Goal: Task Accomplishment & Management: Manage account settings

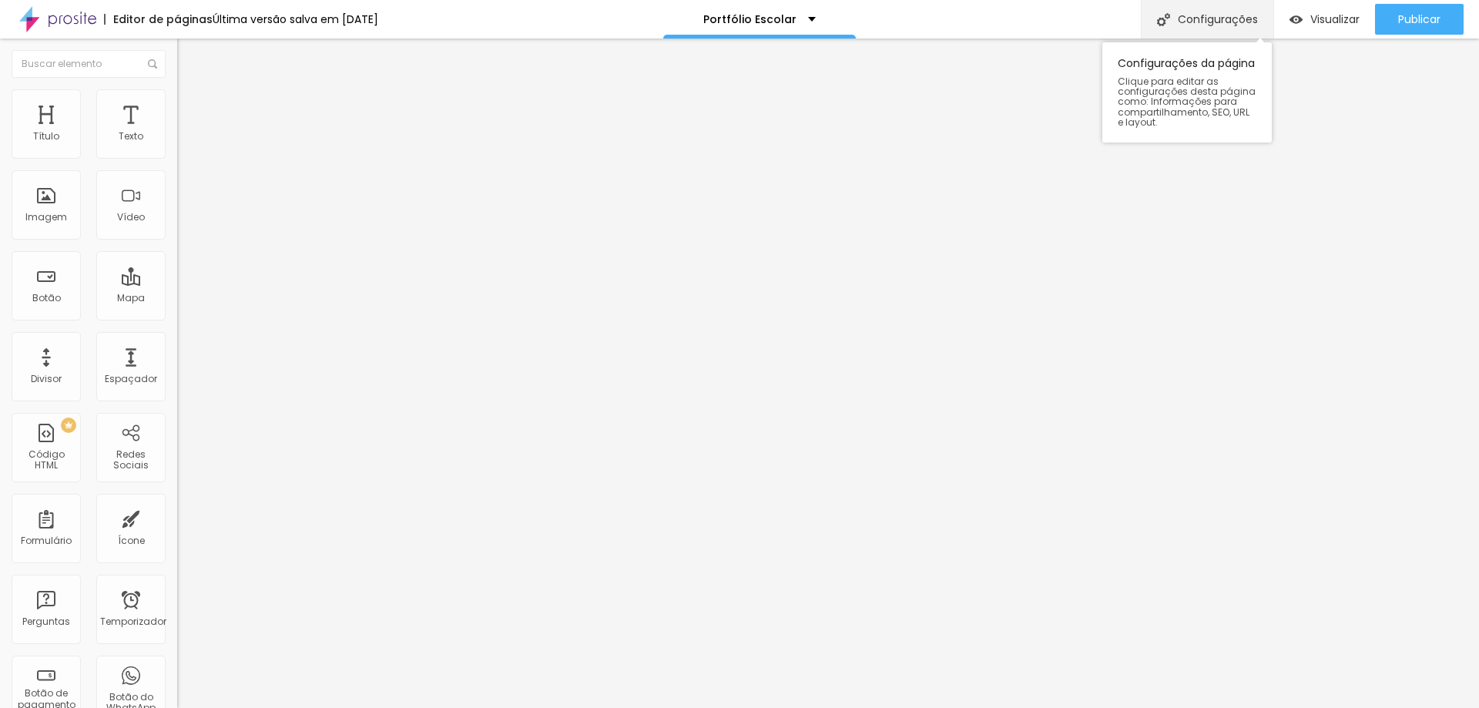
click at [1230, 22] on font "Configurações" at bounding box center [1218, 19] width 80 height 15
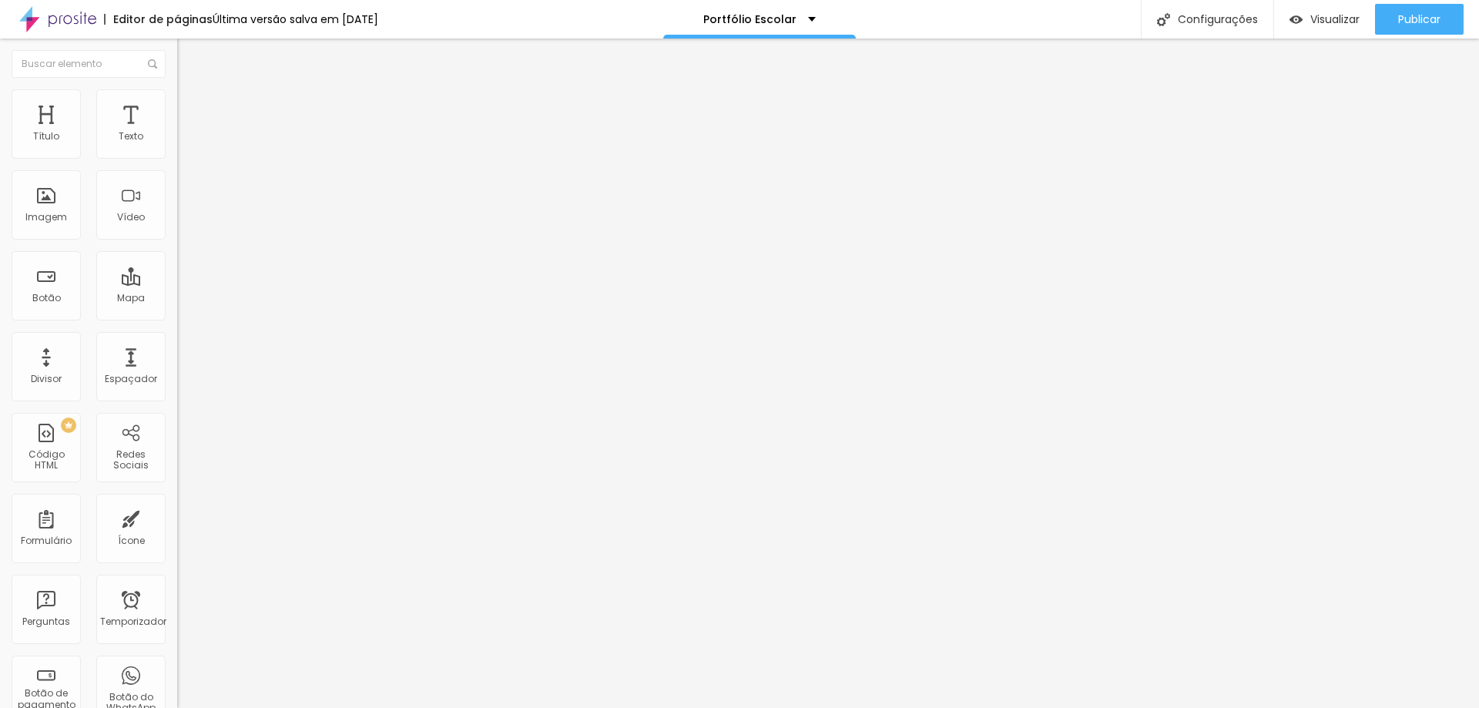
drag, startPoint x: 596, startPoint y: 467, endPoint x: 1061, endPoint y: 464, distance: 464.4
type input "Fotografia Escolar em [GEOGRAPHIC_DATA], Contagem e Região. Fotografia Afetiva …"
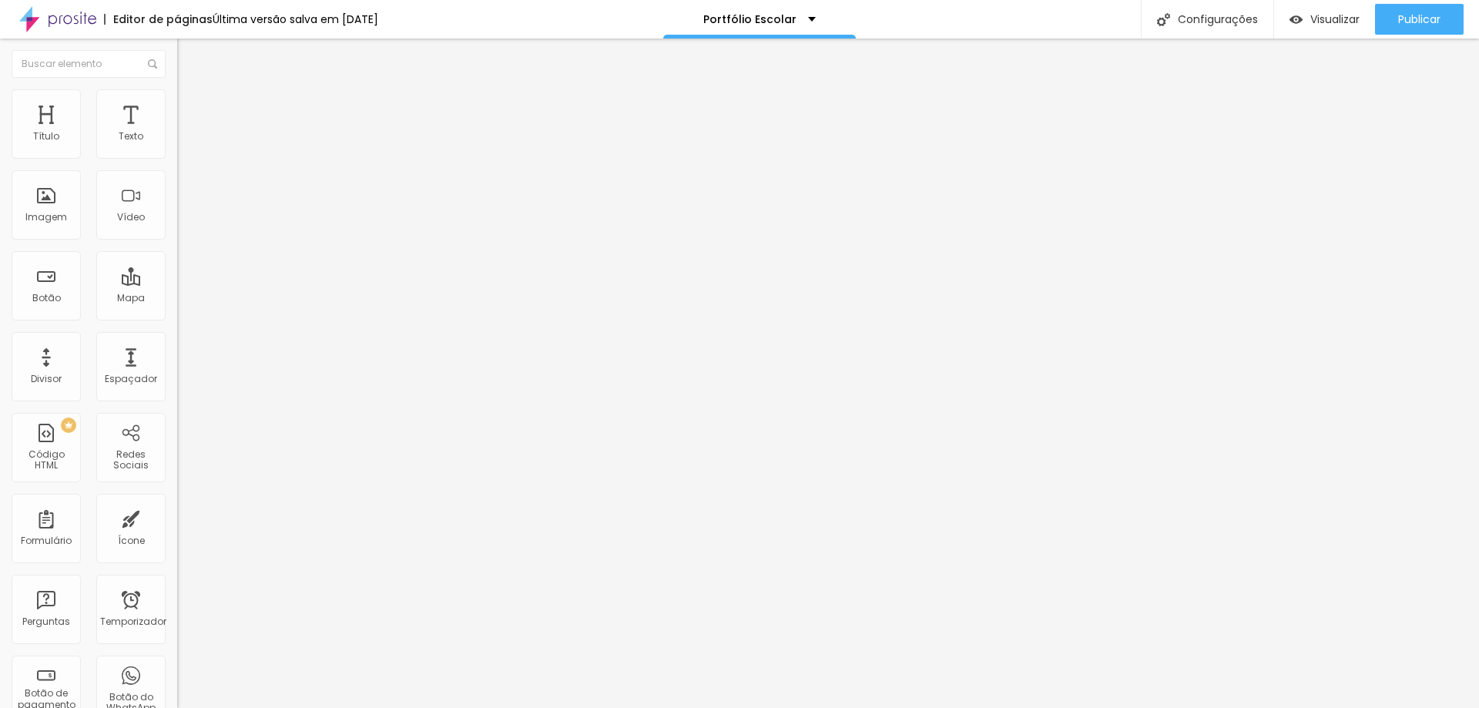
scroll to position [0, 0]
drag, startPoint x: 652, startPoint y: 543, endPoint x: 798, endPoint y: 542, distance: 145.6
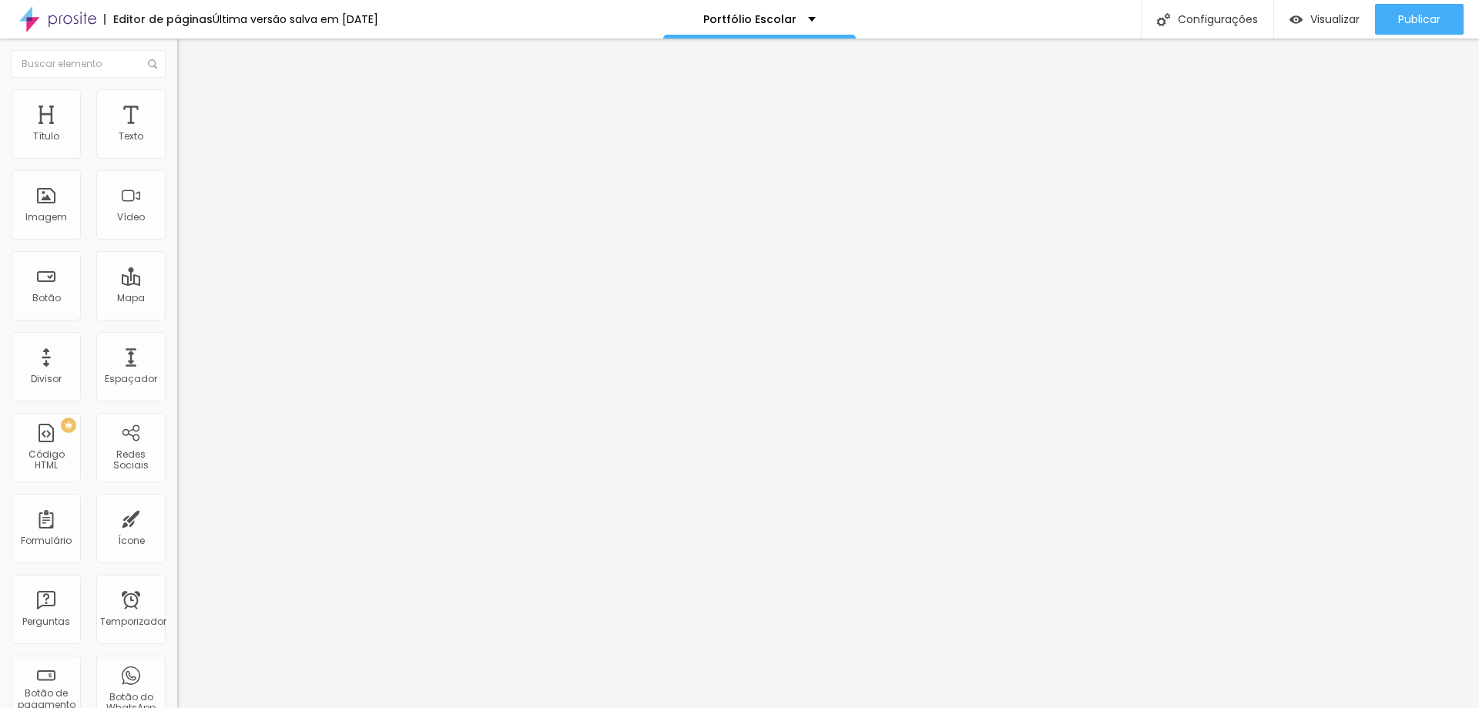
type textarea "Fotógrafa escolar em [GEOGRAPHIC_DATA] e Contagem-MG - Natália Débora - Fotógra…"
